Goal: Task Accomplishment & Management: Manage account settings

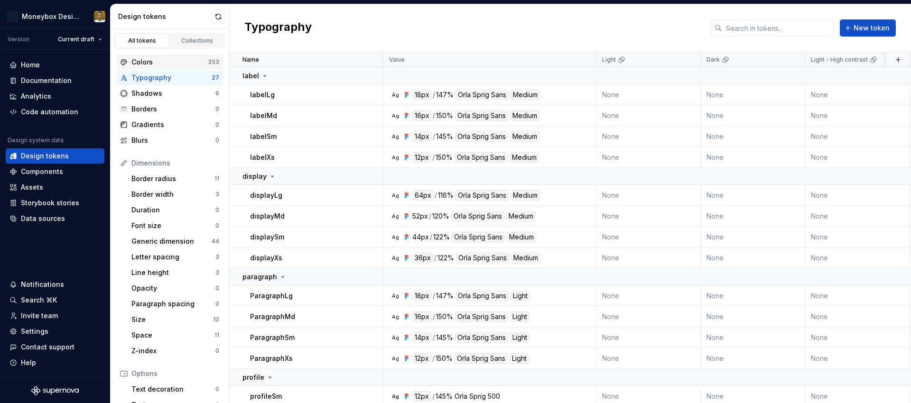
click at [155, 60] on div "Colors" at bounding box center [169, 61] width 76 height 9
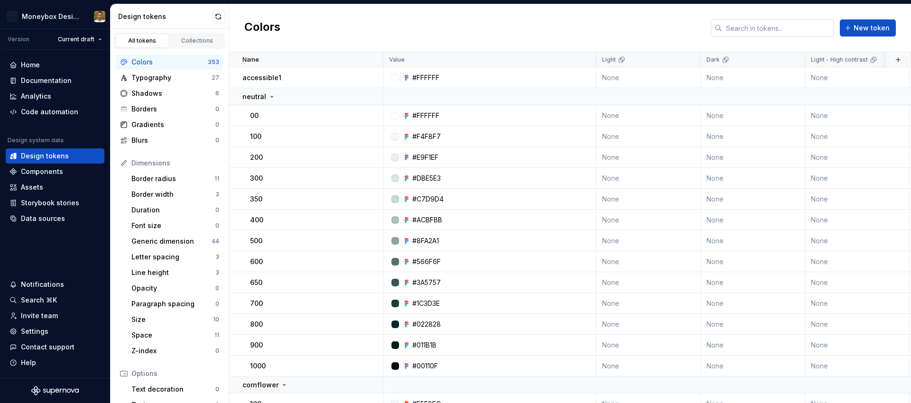
click at [794, 32] on input "text" at bounding box center [778, 27] width 112 height 17
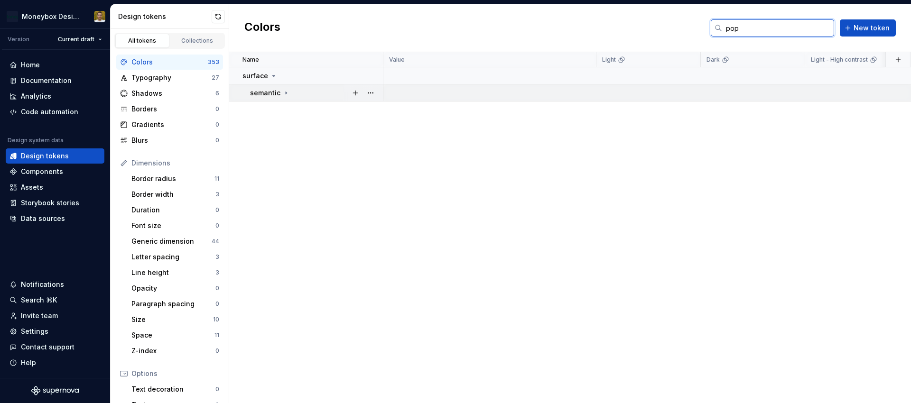
type input "pop"
click at [286, 92] on icon at bounding box center [286, 93] width 8 height 8
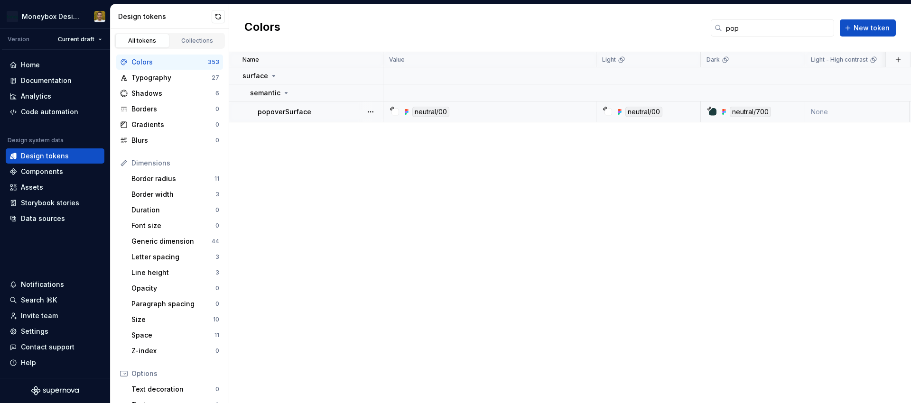
click at [714, 112] on div at bounding box center [713, 112] width 8 height 8
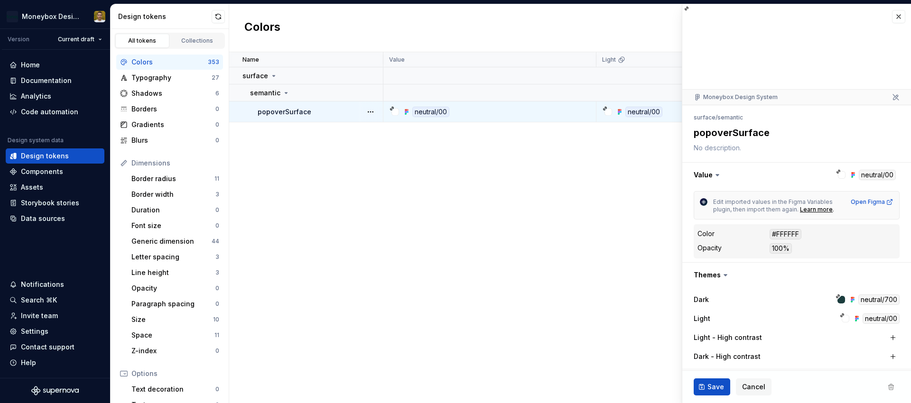
click at [841, 302] on div at bounding box center [841, 300] width 8 height 8
type textarea "*"
